Goal: Book appointment/travel/reservation

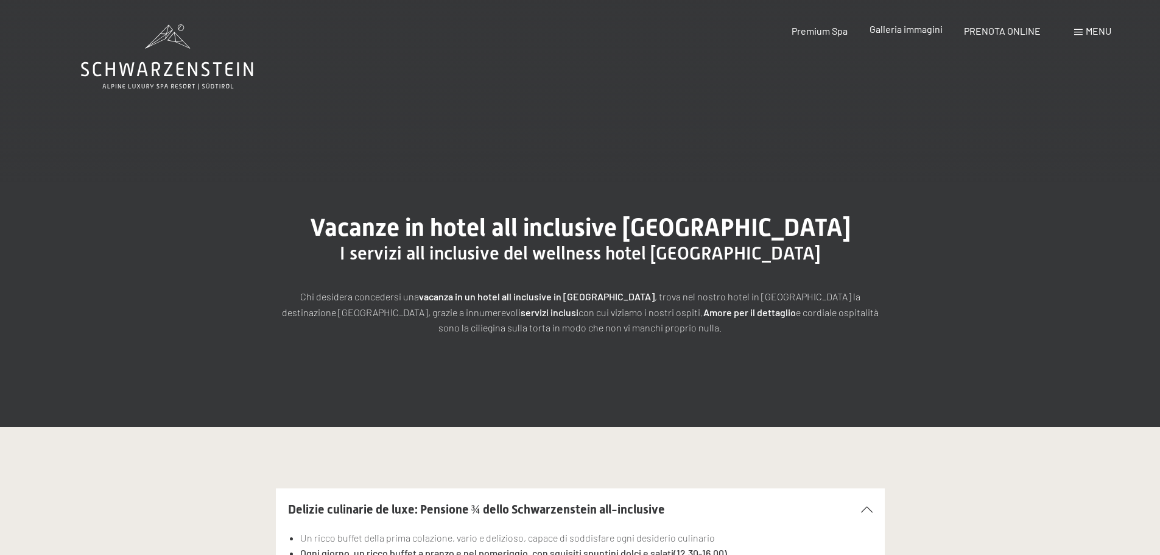
click at [921, 32] on span "Galleria immagini" at bounding box center [906, 29] width 73 height 12
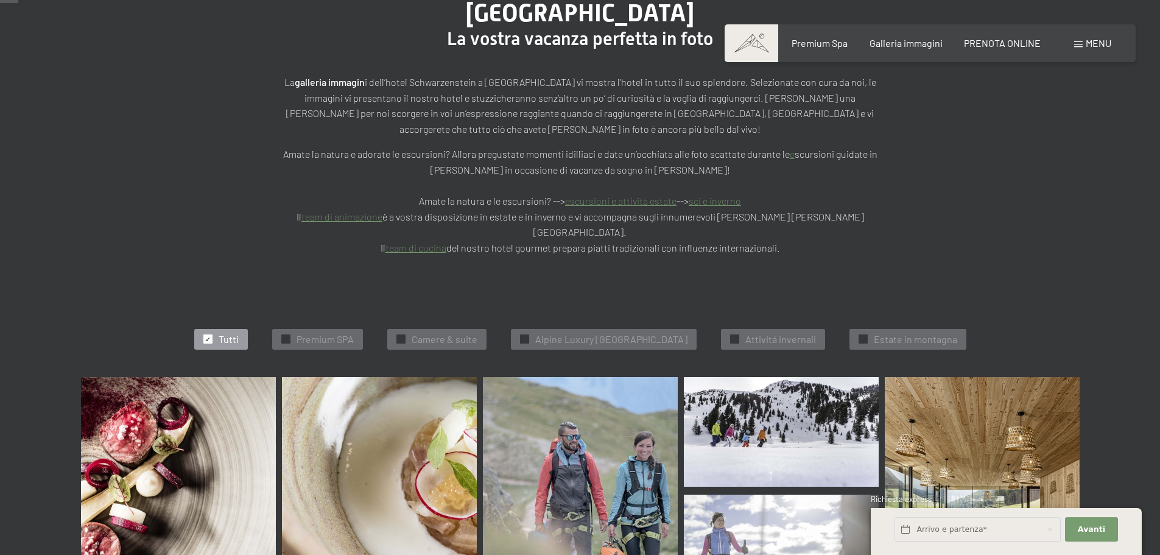
scroll to position [244, 0]
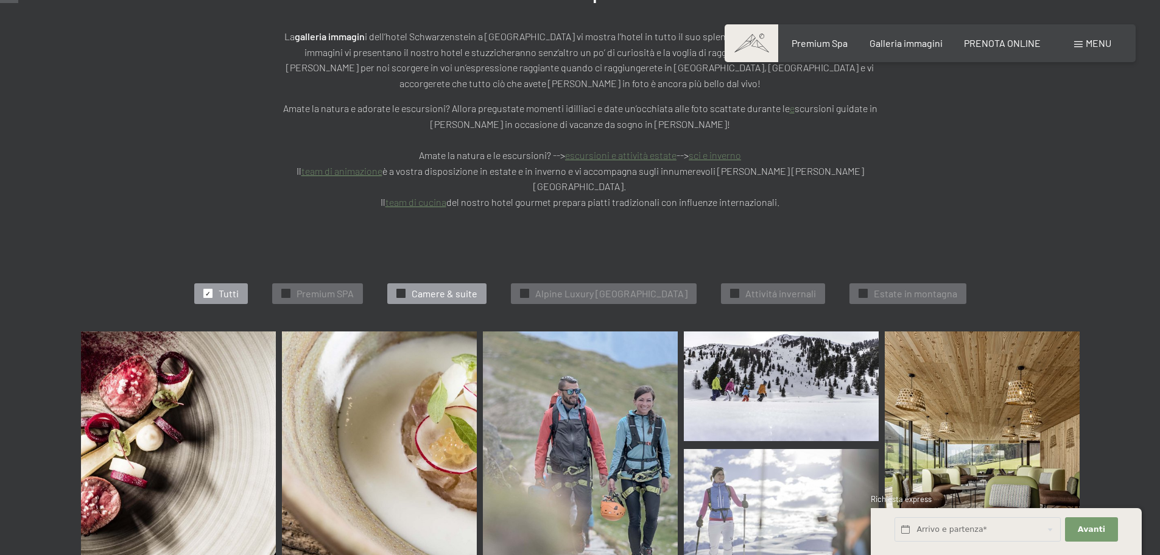
click at [431, 283] on div "✓ Camere & suite" at bounding box center [436, 293] width 99 height 21
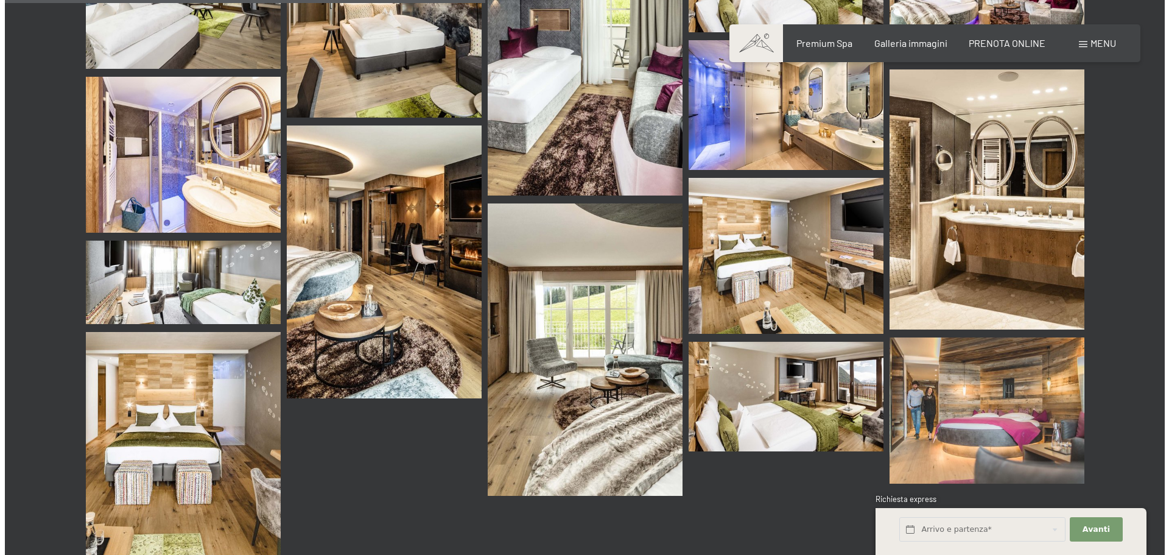
scroll to position [674, 0]
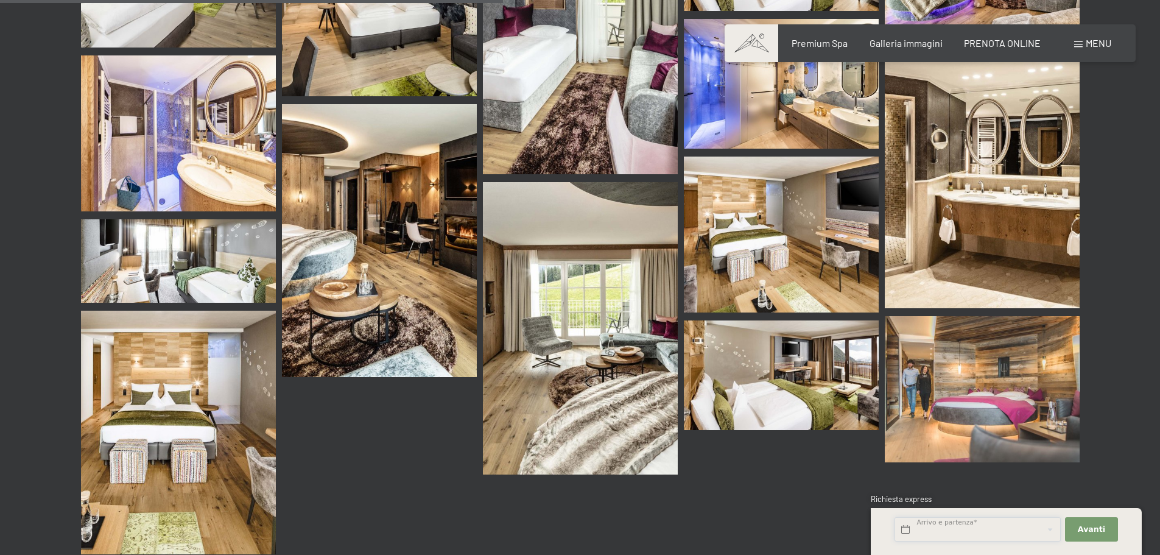
click at [1002, 527] on input "text" at bounding box center [978, 529] width 166 height 25
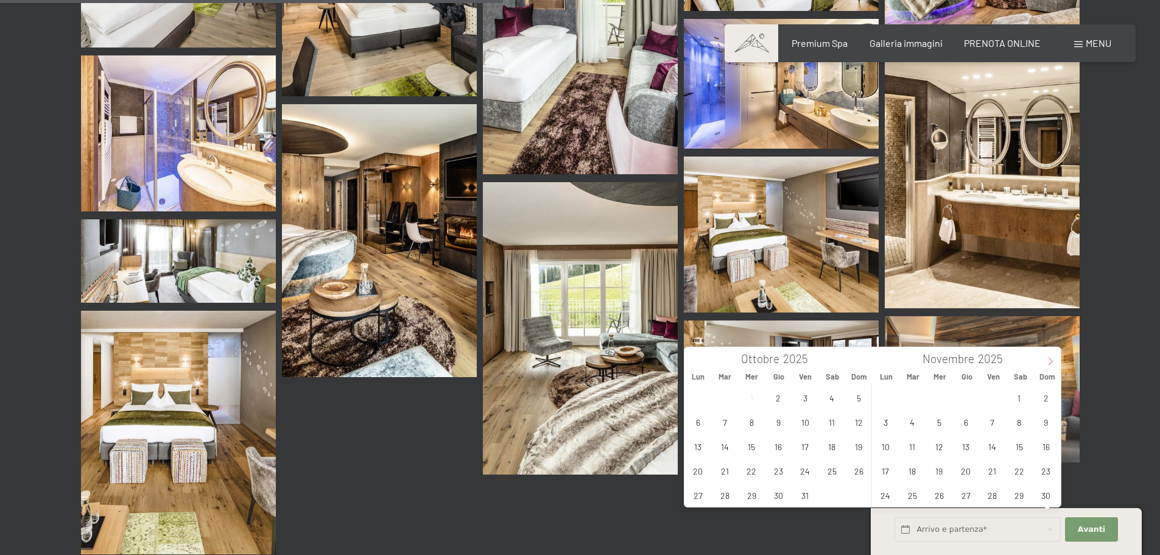
click at [1051, 354] on span at bounding box center [1050, 357] width 21 height 21
click at [993, 469] on span "26" at bounding box center [993, 471] width 24 height 24
click at [889, 495] on span "29" at bounding box center [886, 495] width 24 height 24
type input "Ven. 26/12/2025 - Lun. 29/12/2025"
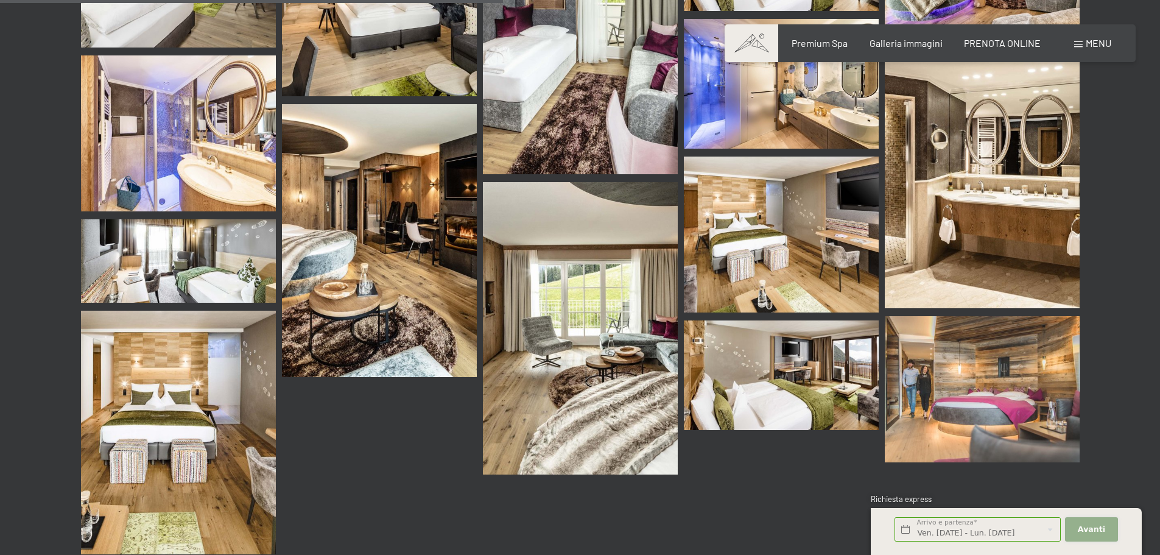
click at [1096, 527] on span "Avanti" at bounding box center [1091, 529] width 27 height 11
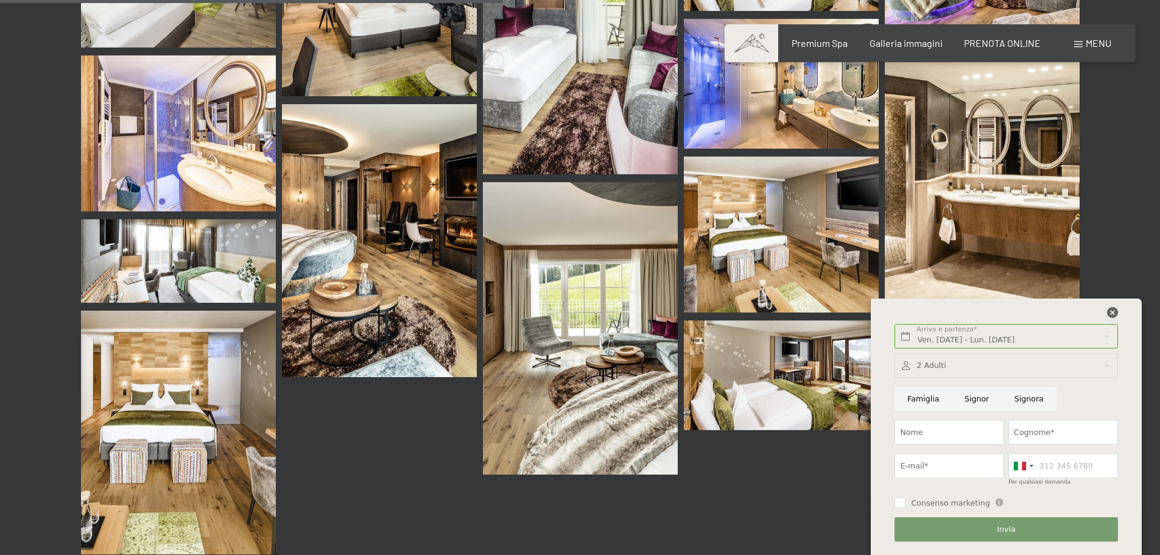
click at [1113, 314] on icon at bounding box center [1112, 312] width 11 height 11
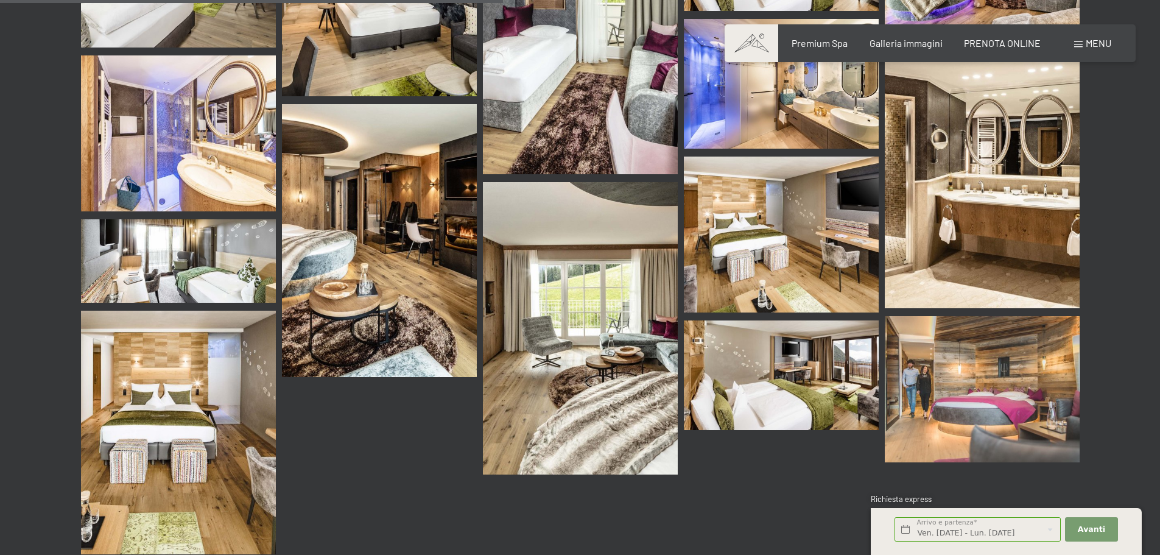
click at [1088, 41] on span "Menu" at bounding box center [1099, 43] width 26 height 12
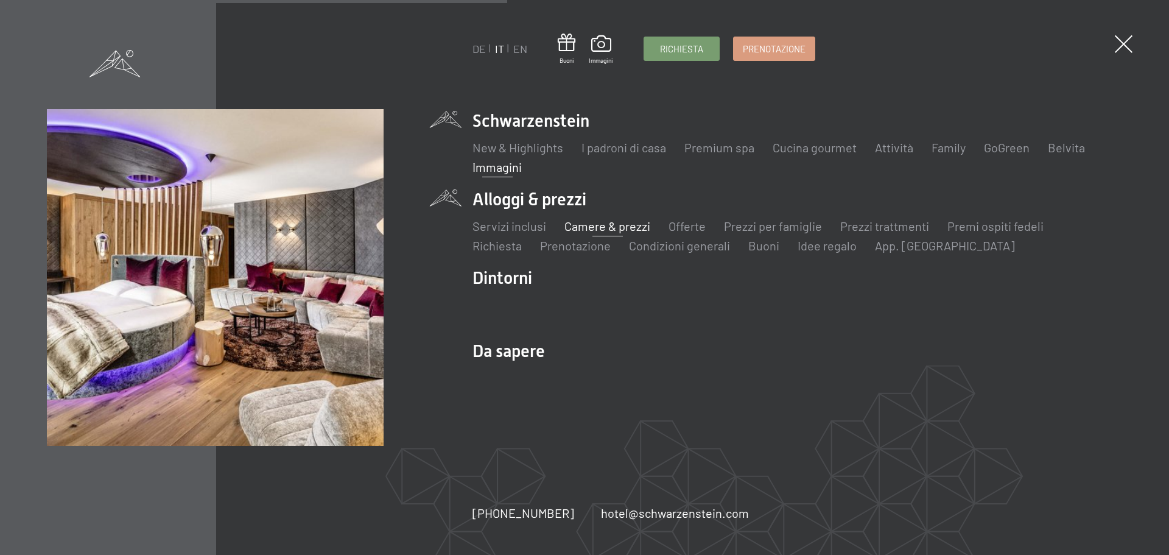
click at [606, 228] on link "Camere & prezzi" at bounding box center [608, 226] width 86 height 15
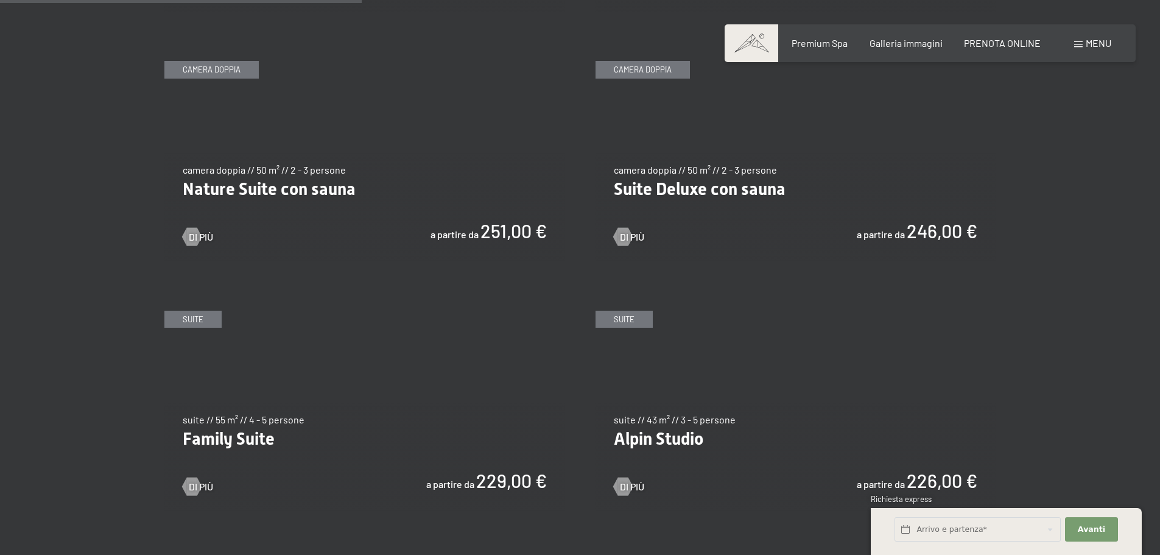
scroll to position [1279, 0]
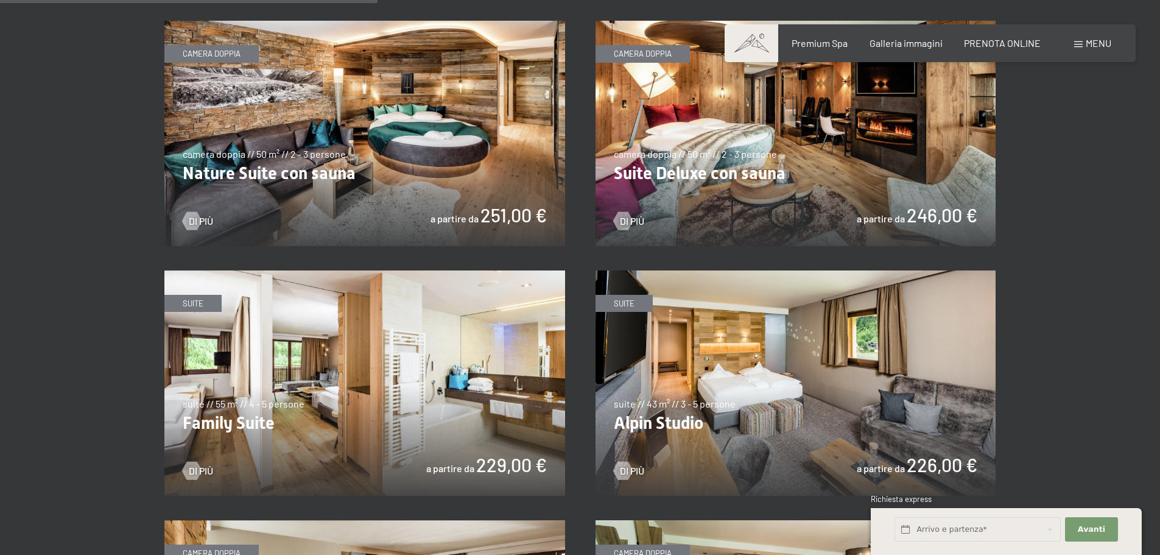
click at [443, 176] on img at bounding box center [364, 133] width 401 height 225
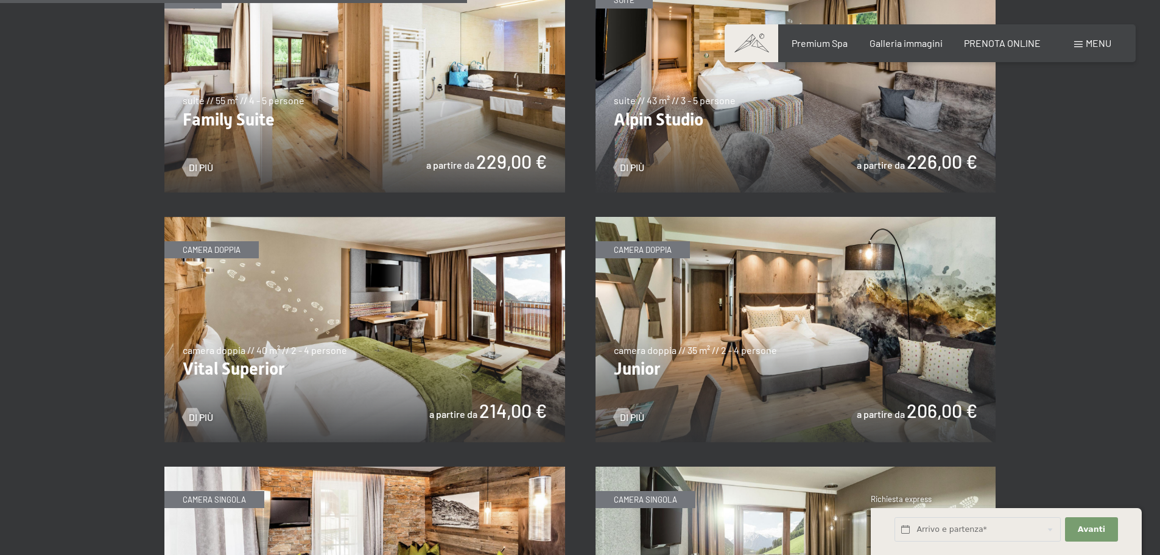
scroll to position [1584, 0]
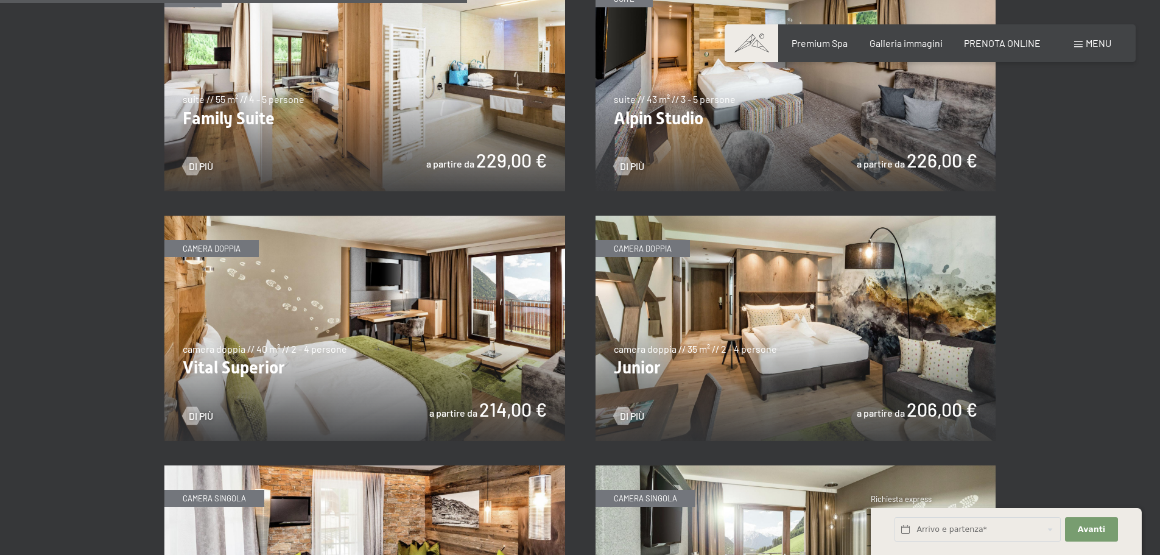
click at [796, 328] on img at bounding box center [796, 328] width 401 height 225
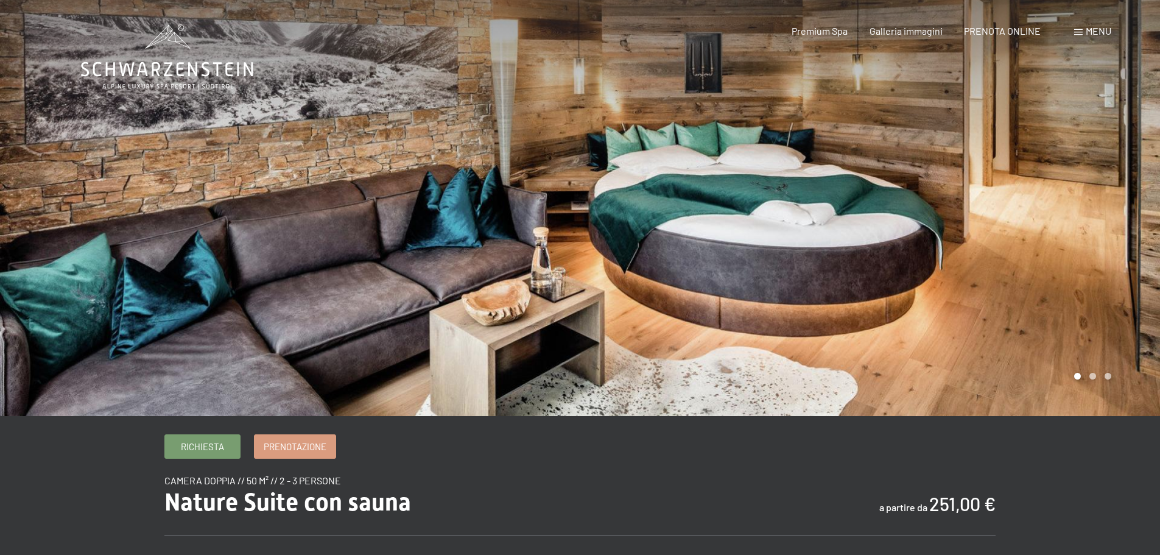
click at [1112, 178] on div at bounding box center [870, 208] width 580 height 416
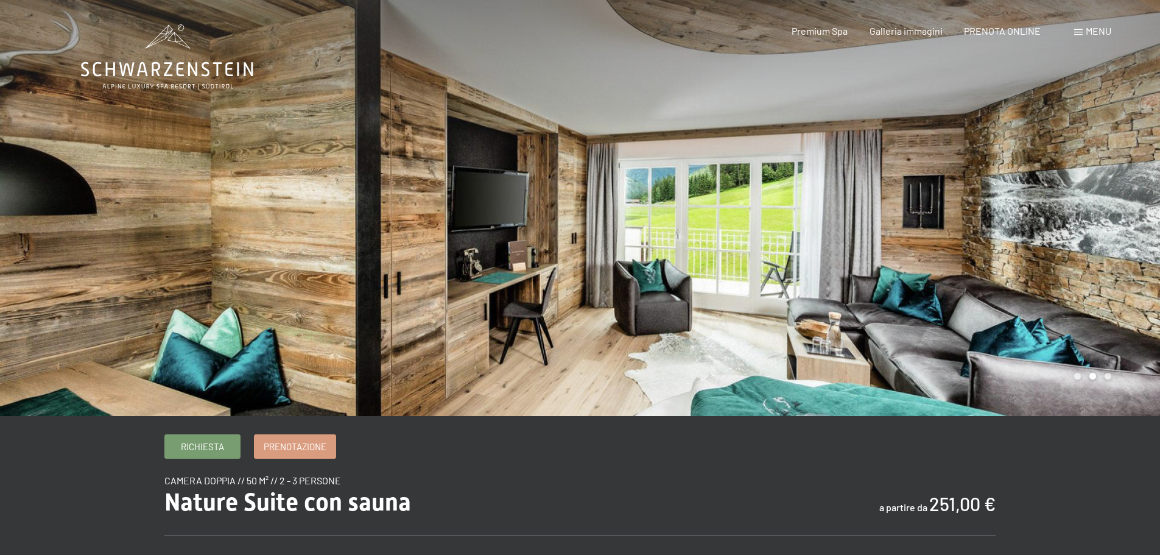
click at [1112, 178] on div at bounding box center [870, 208] width 580 height 416
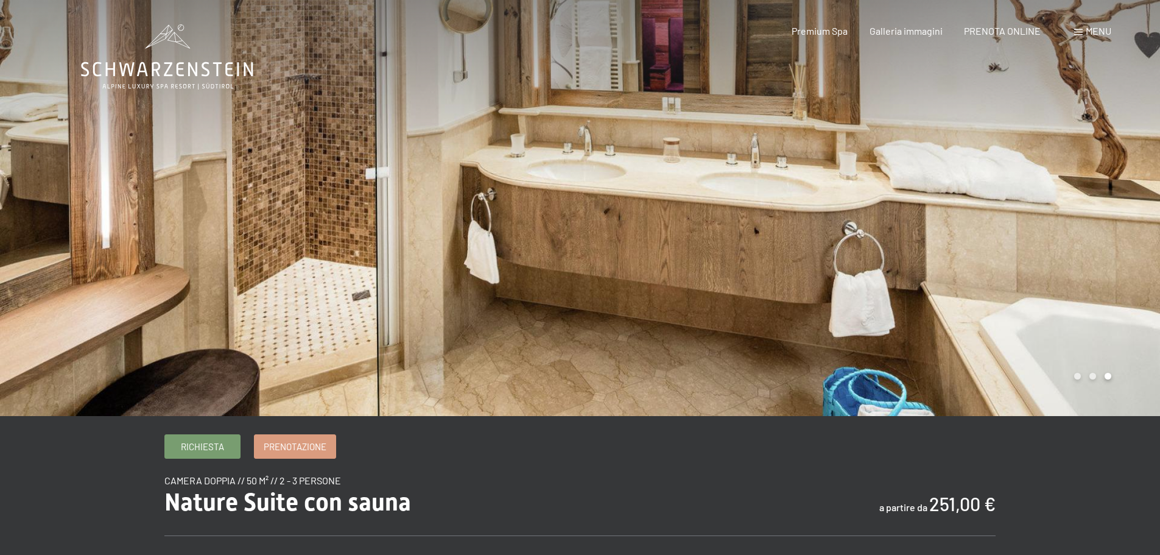
click at [1094, 177] on div at bounding box center [870, 208] width 580 height 416
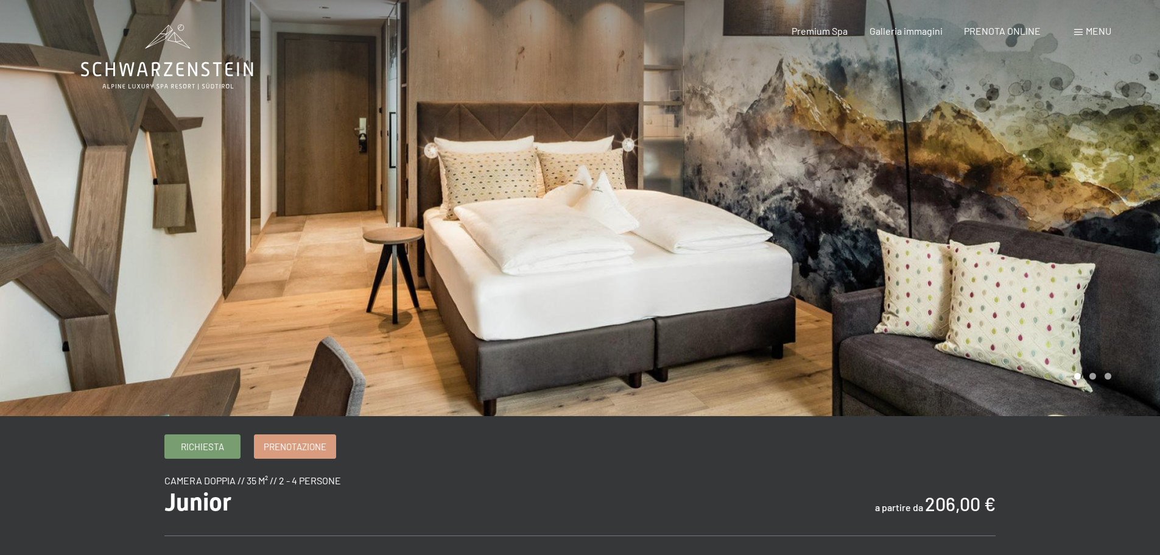
click at [1108, 210] on div at bounding box center [870, 208] width 580 height 416
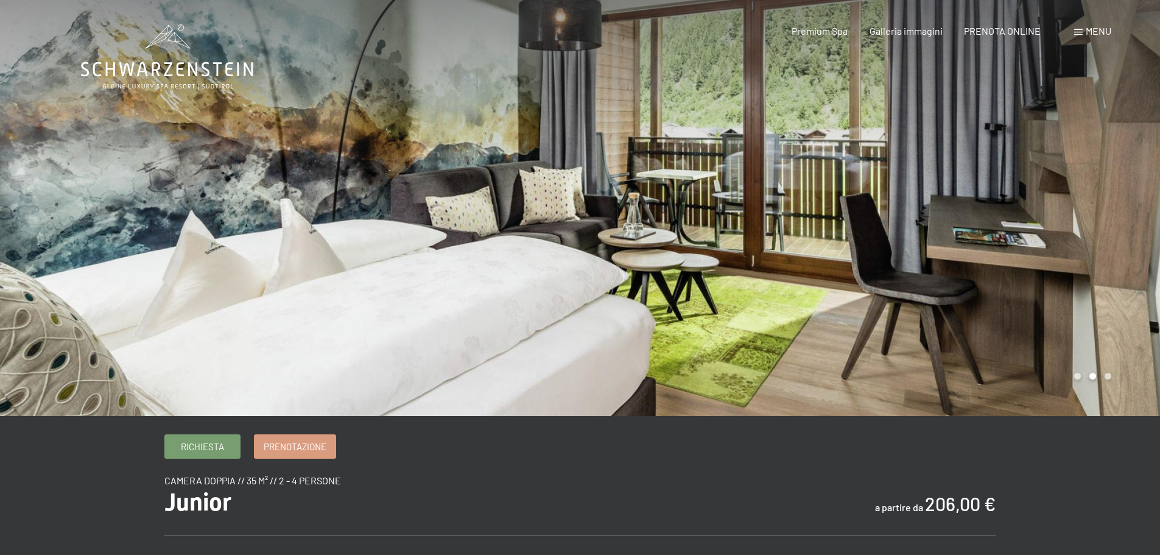
click at [1108, 210] on div at bounding box center [870, 208] width 580 height 416
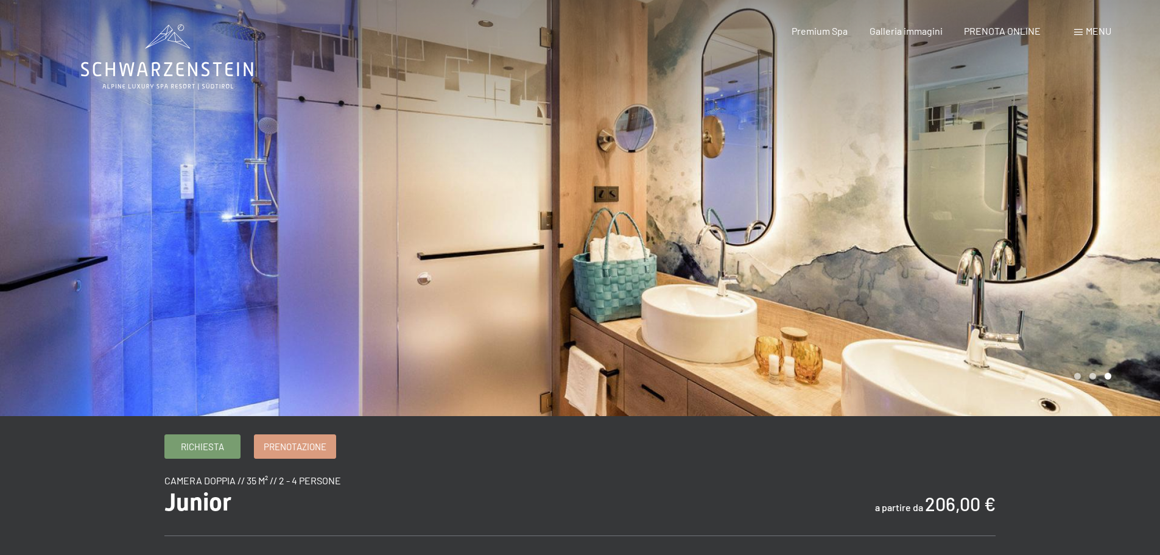
click at [97, 219] on div at bounding box center [290, 208] width 580 height 416
